Goal: Check status: Check status

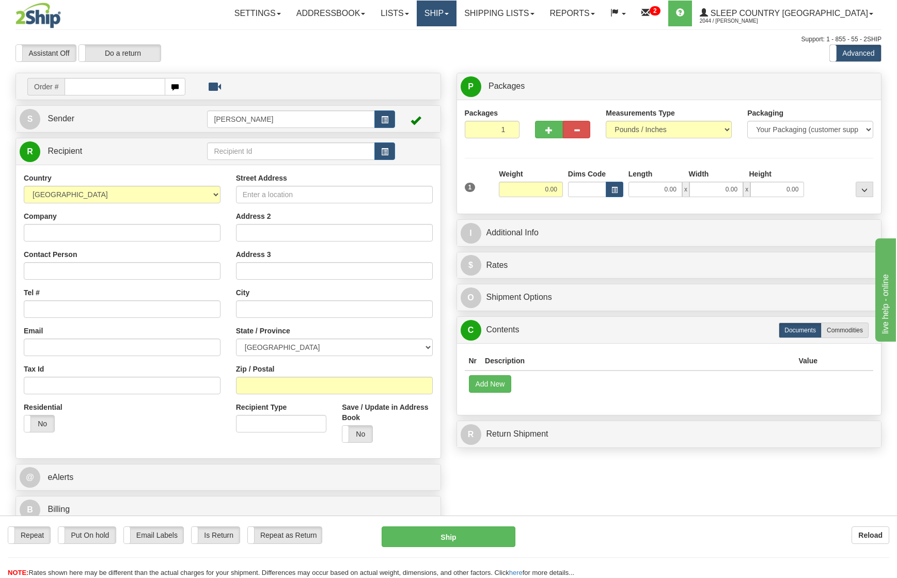
click at [456, 22] on link "Ship" at bounding box center [437, 14] width 40 height 26
click at [446, 53] on span "OnHold / Order Queue" at bounding box center [409, 49] width 73 height 8
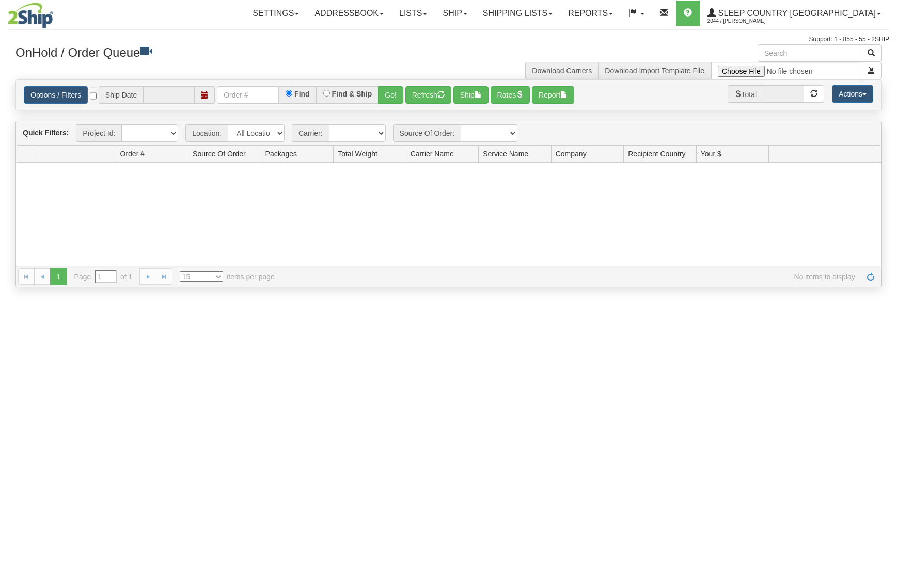
type input "[DATE]"
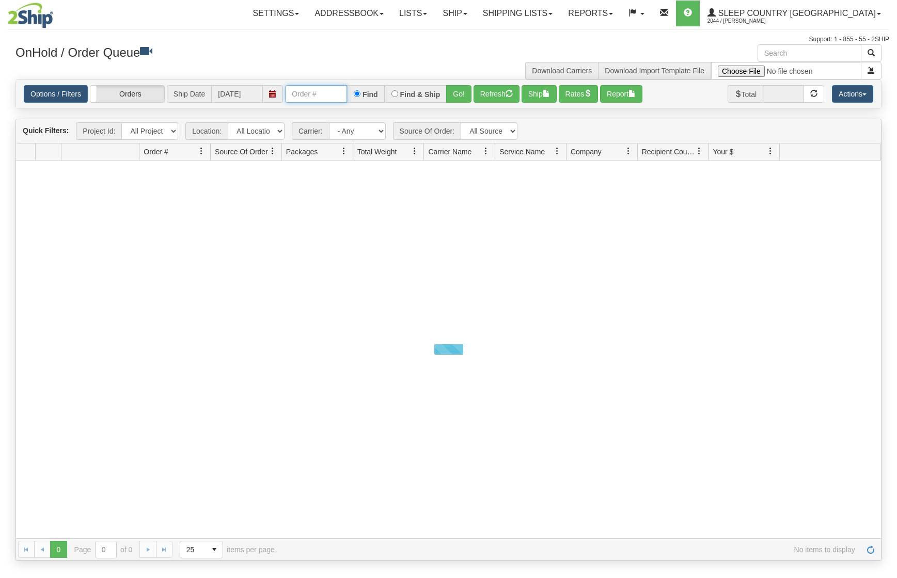
click at [320, 92] on input "text" at bounding box center [316, 94] width 62 height 18
paste input "9002I009892"
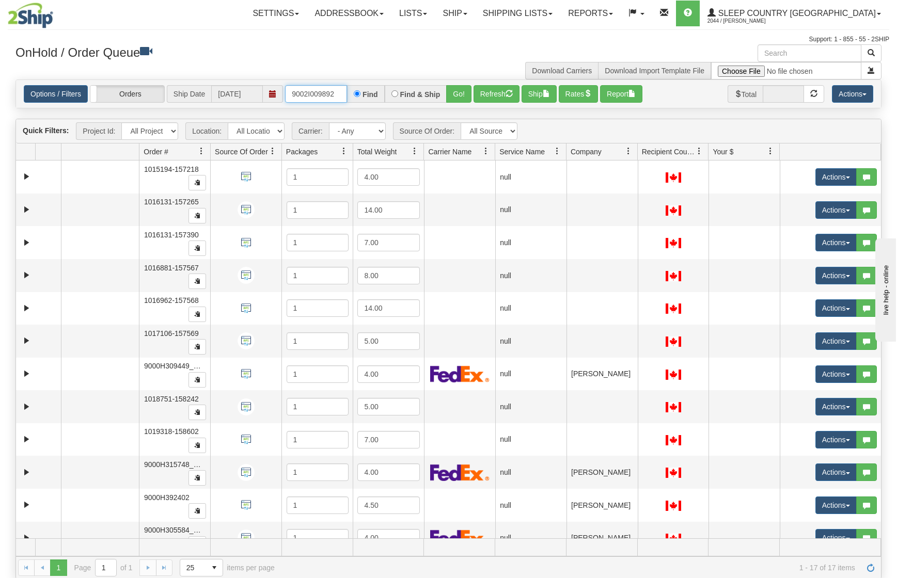
type input "9002I009892"
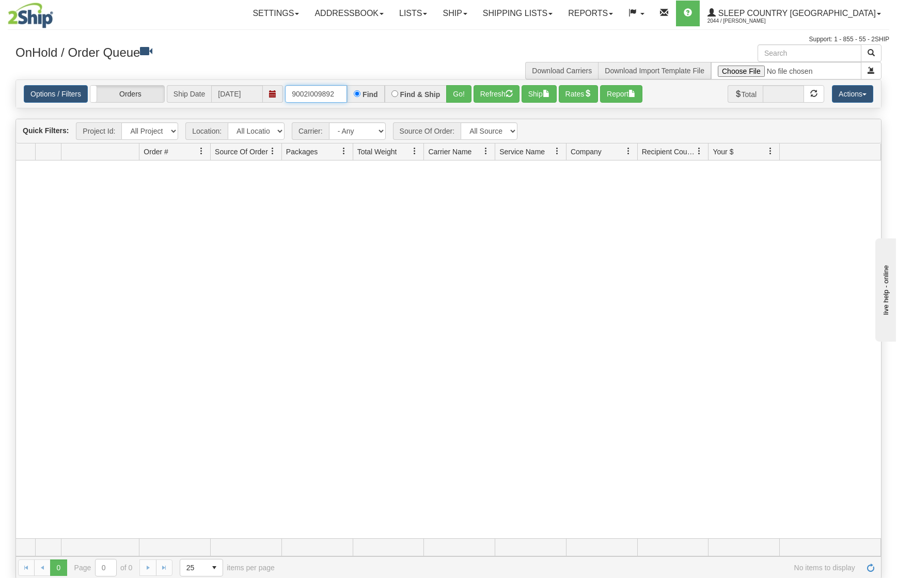
click at [339, 98] on input "9002I009892" at bounding box center [316, 94] width 62 height 18
click at [474, 17] on link "Ship" at bounding box center [455, 14] width 40 height 26
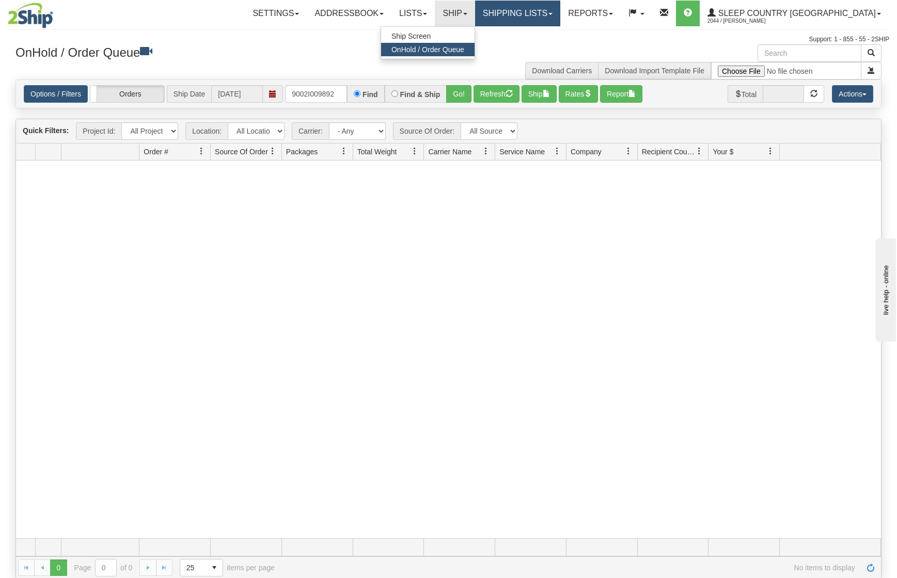
click at [560, 10] on link "Shipping lists" at bounding box center [517, 14] width 85 height 26
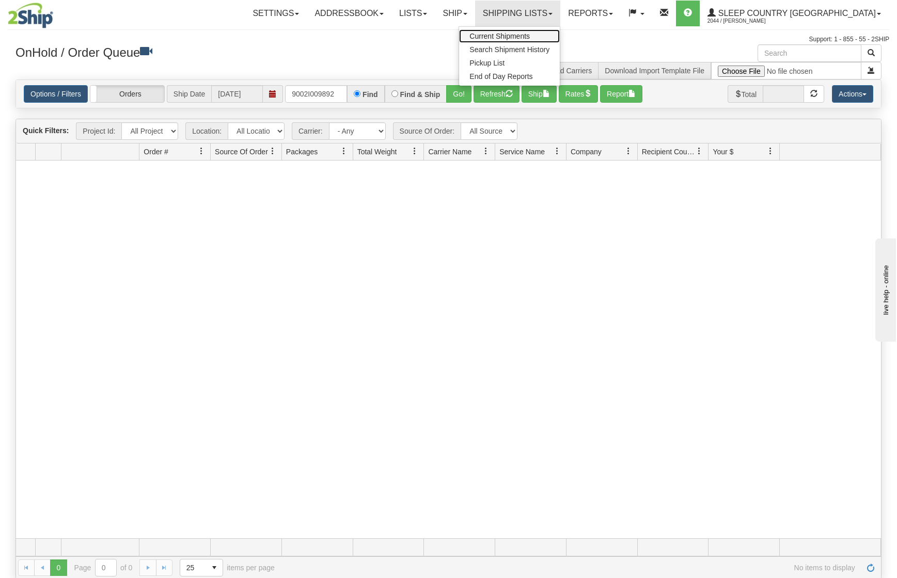
click at [530, 37] on span "Current Shipments" at bounding box center [499, 36] width 60 height 8
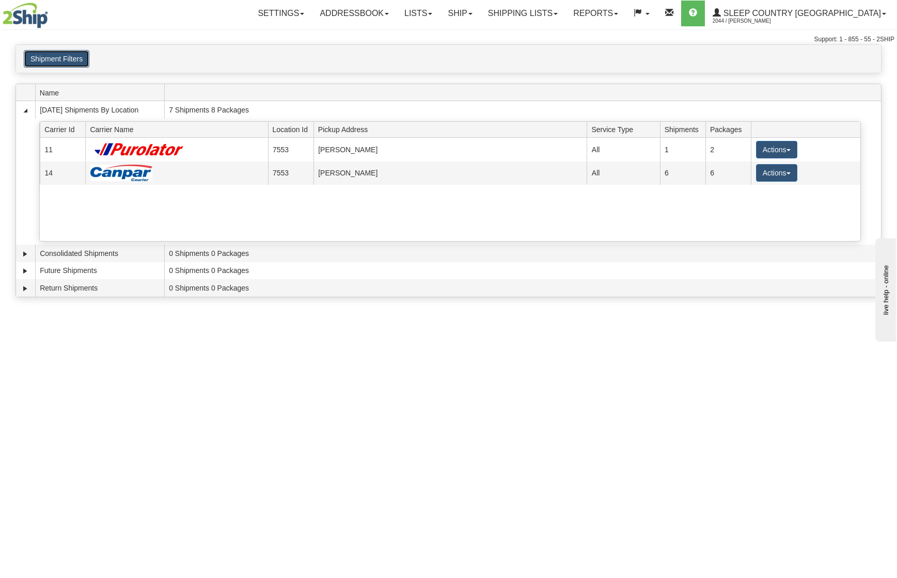
click at [67, 63] on button "Shipment Filters" at bounding box center [57, 59] width 66 height 18
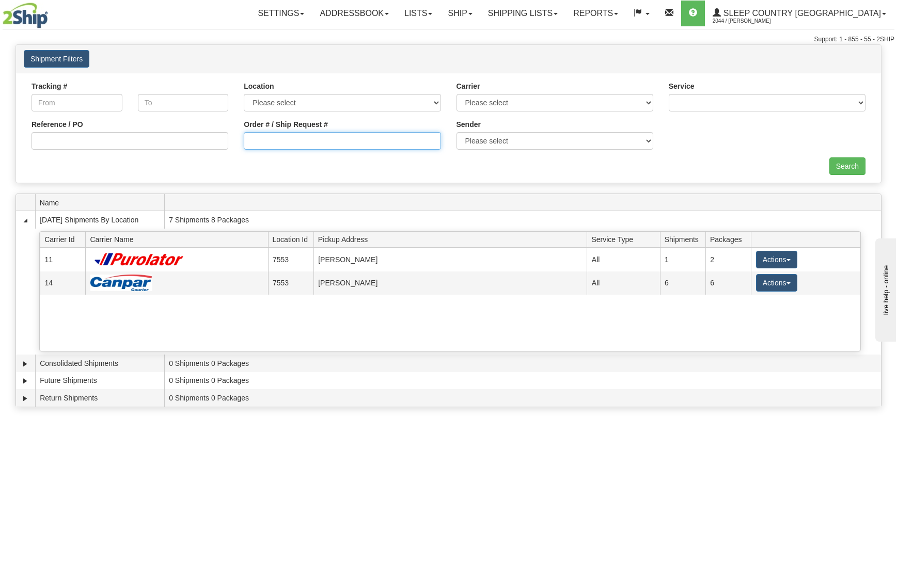
click at [344, 144] on input "Order # / Ship Request #" at bounding box center [342, 141] width 197 height 18
paste input "90021009892_ORTH"
type input "90021009892_ORTH"
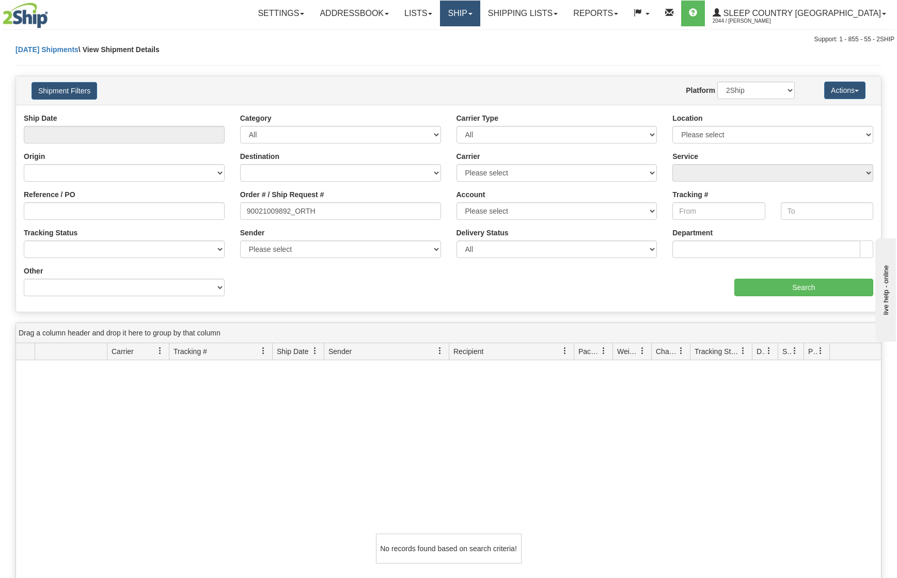
click at [480, 15] on link "Ship" at bounding box center [460, 14] width 40 height 26
click at [559, 19] on link "Shipping lists" at bounding box center [522, 14] width 85 height 26
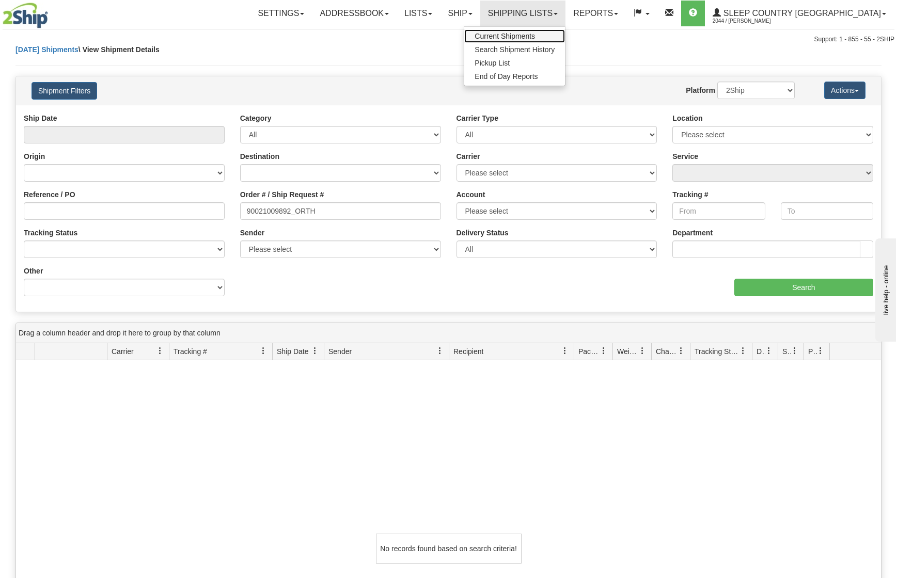
click at [535, 32] on span "Current Shipments" at bounding box center [504, 36] width 60 height 8
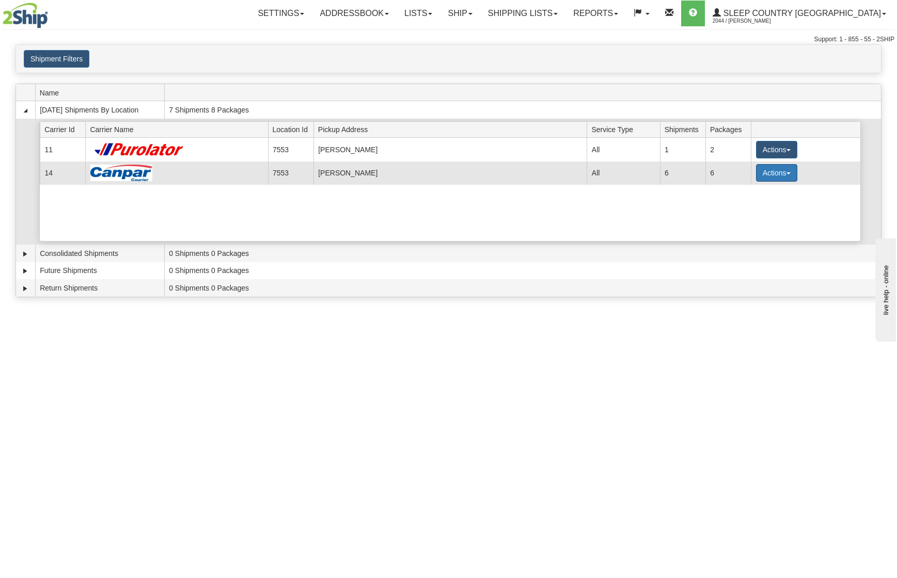
click at [771, 169] on button "Actions" at bounding box center [776, 173] width 41 height 18
click at [747, 189] on span "Details" at bounding box center [738, 191] width 28 height 7
